Goal: Communication & Community: Answer question/provide support

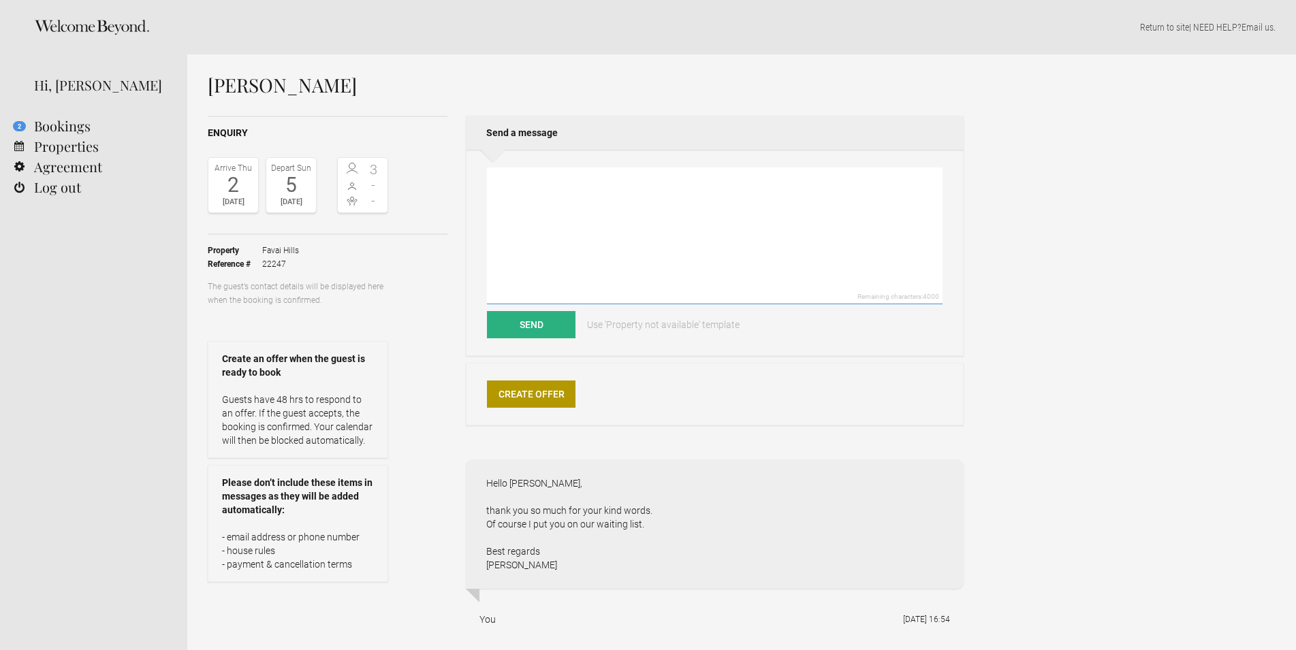
click at [577, 197] on textarea at bounding box center [715, 235] width 456 height 137
paste textarea "con cane "Almi""
type textarea "con cane "Almi""
drag, startPoint x: 590, startPoint y: 187, endPoint x: 460, endPoint y: 167, distance: 132.2
click at [487, 170] on textarea "con cane "Almi"" at bounding box center [715, 235] width 456 height 137
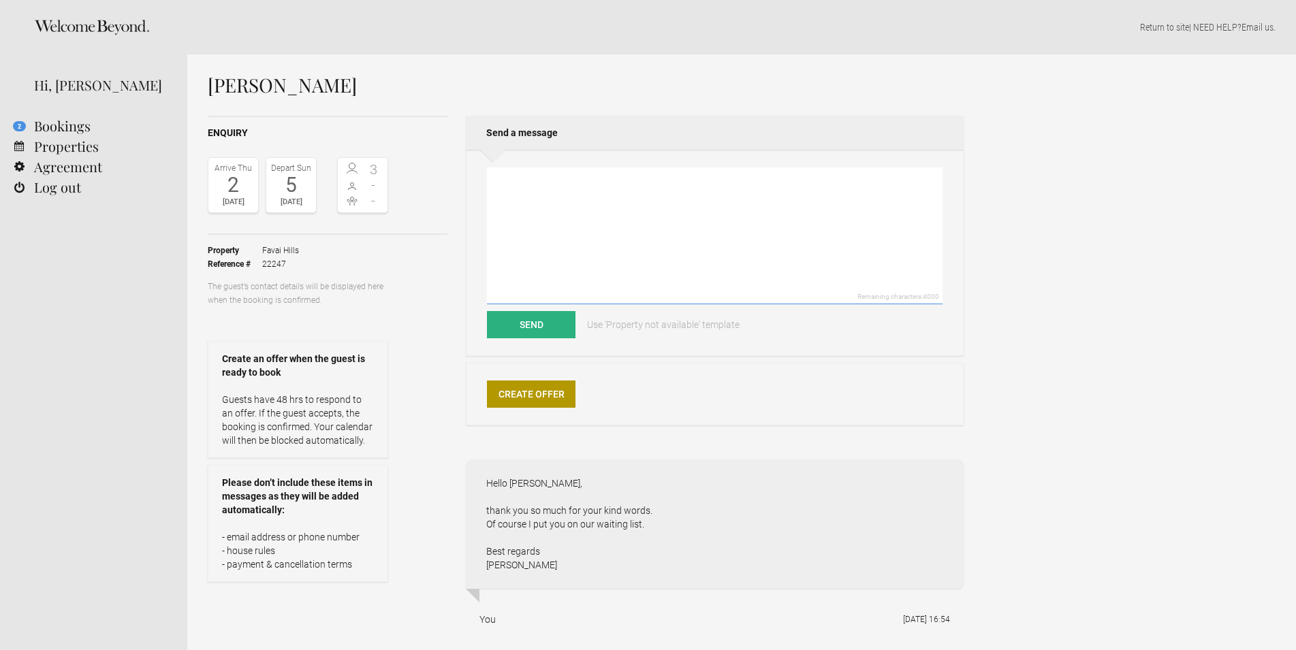
click at [593, 215] on textarea at bounding box center [715, 235] width 456 height 137
paste textarea "con cane "Almi""
type textarea "con cane "Almi""
drag, startPoint x: 596, startPoint y: 179, endPoint x: 384, endPoint y: 153, distance: 213.4
click at [487, 167] on textarea "con cane "Almi"" at bounding box center [715, 235] width 456 height 137
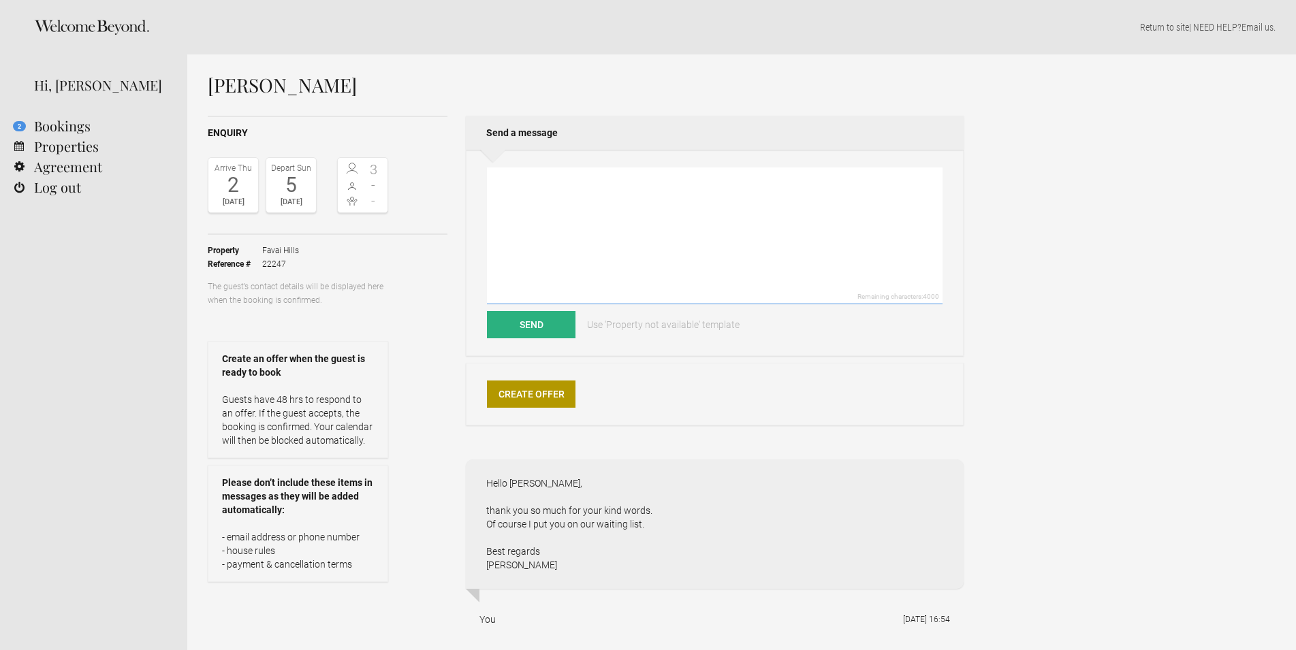
paste textarea "Hello [PERSON_NAME], a suite has become available for [DATE] at short notice. O…"
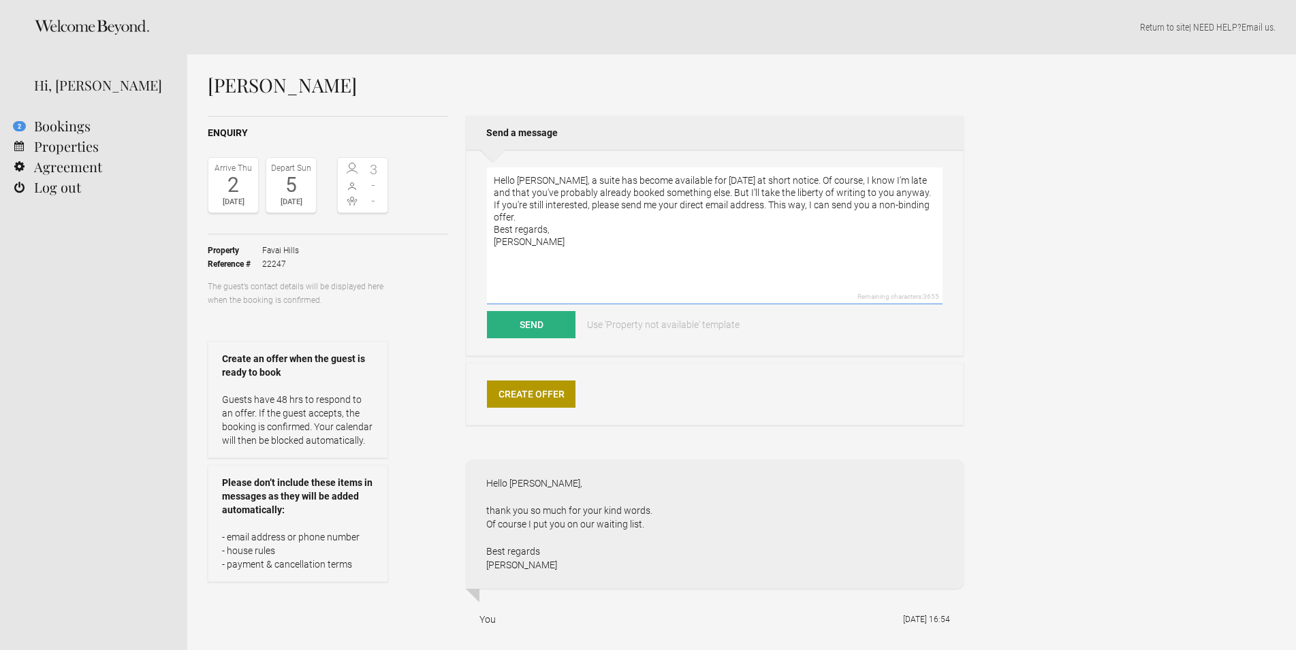
click at [543, 178] on textarea "Hello [PERSON_NAME], a suite has become available for [DATE] at short notice. O…" at bounding box center [715, 235] width 456 height 137
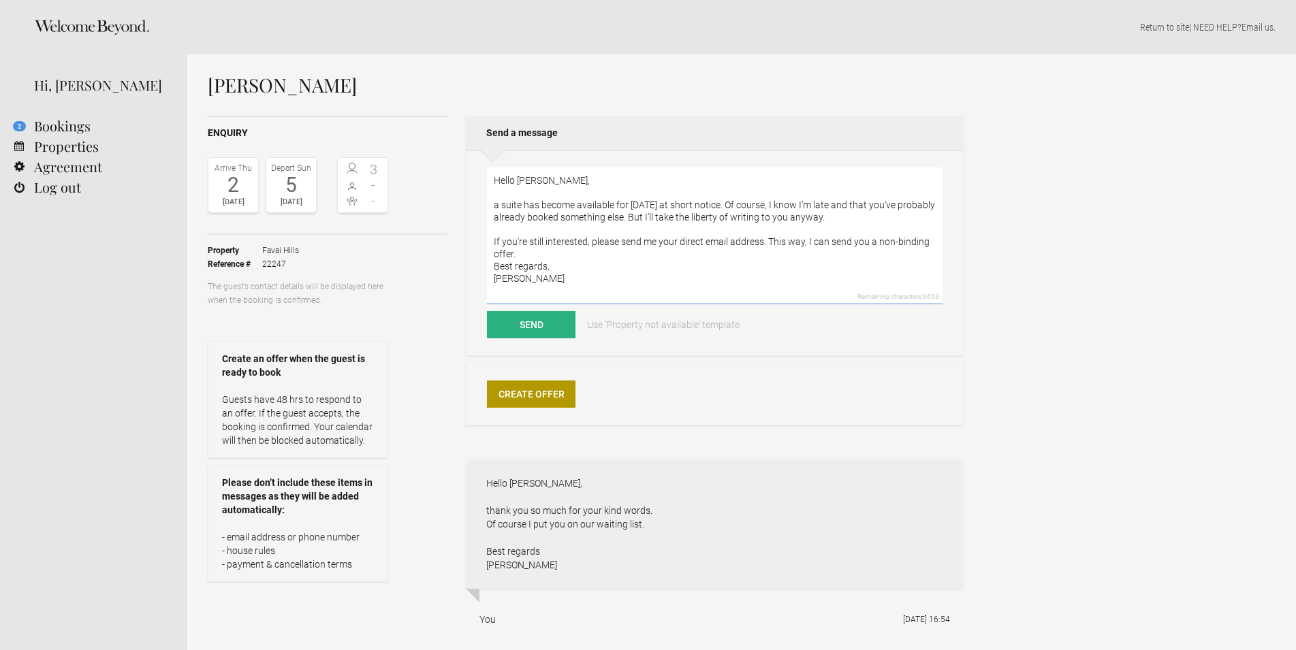
click at [584, 256] on textarea "Hello [PERSON_NAME], a suite has become available for [DATE] at short notice. O…" at bounding box center [715, 235] width 456 height 137
type textarea "Hello [PERSON_NAME], a suite has become available for [DATE] at short notice. O…"
click at [537, 317] on button "Send" at bounding box center [531, 324] width 89 height 27
